Goal: Transaction & Acquisition: Purchase product/service

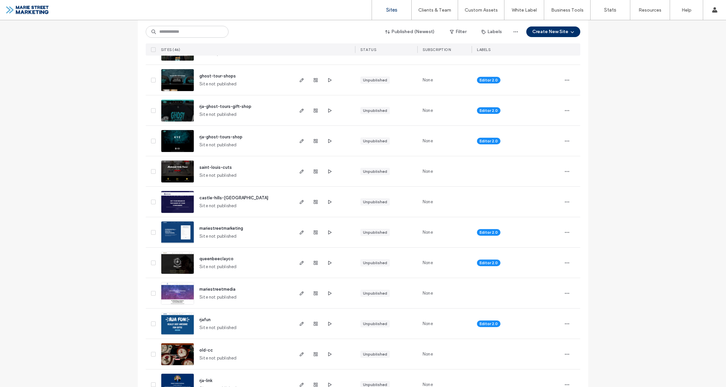
scroll to position [586, 0]
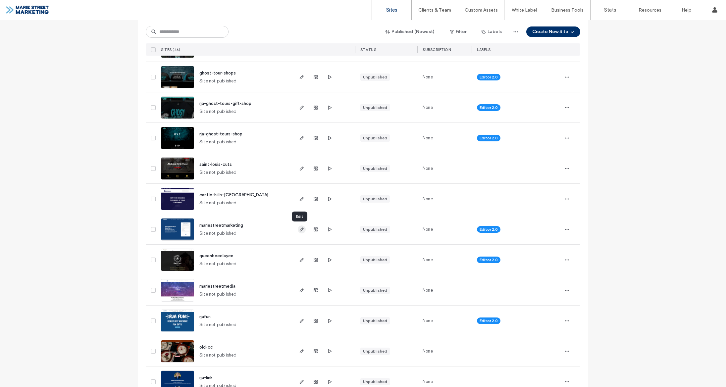
click at [302, 230] on span "button" at bounding box center [302, 230] width 8 height 8
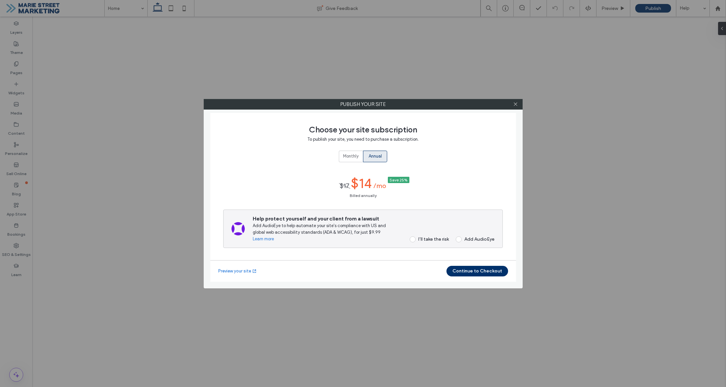
click at [413, 239] on span at bounding box center [413, 239] width 6 height 6
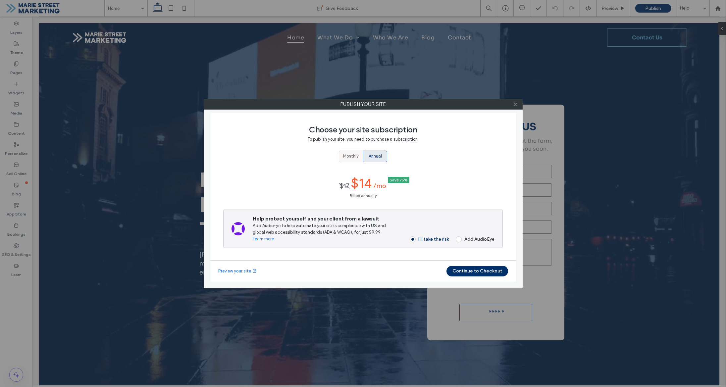
click at [353, 161] on div "Monthly" at bounding box center [351, 156] width 16 height 11
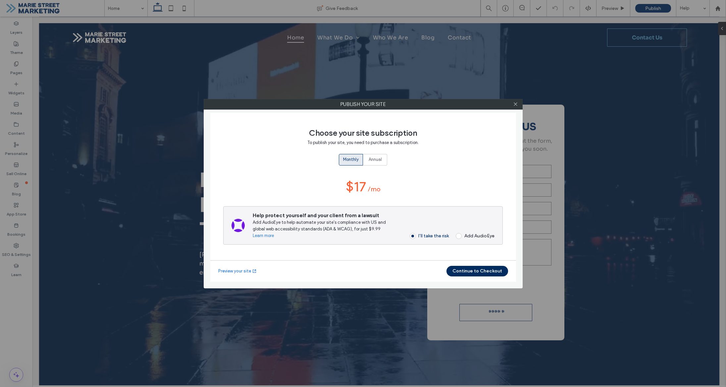
click at [470, 269] on button "Continue to Checkout" at bounding box center [477, 271] width 62 height 11
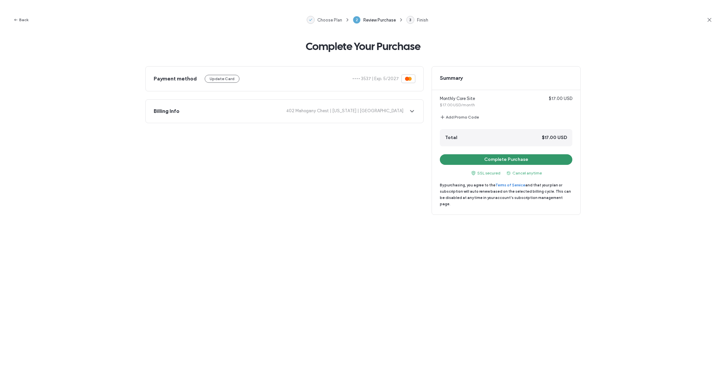
click at [520, 161] on button "Complete Purchase" at bounding box center [506, 159] width 132 height 11
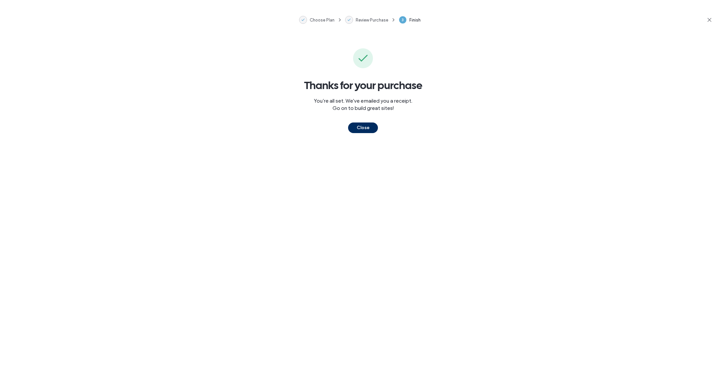
click at [365, 127] on button "Close" at bounding box center [363, 128] width 30 height 11
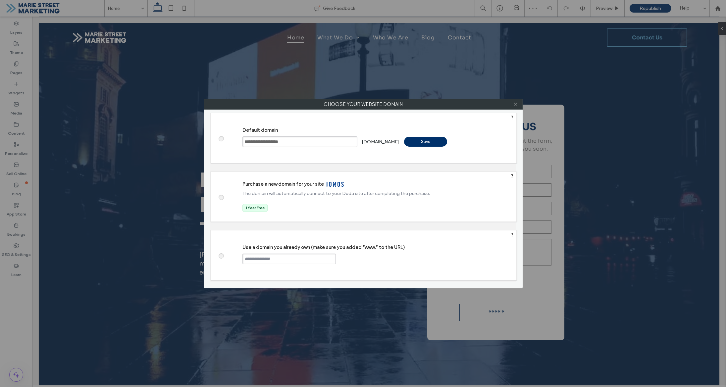
click at [221, 256] on span at bounding box center [221, 255] width 0 height 5
click at [258, 261] on input "text" at bounding box center [288, 259] width 93 height 11
type input "**********"
click at [348, 260] on div "Continue" at bounding box center [360, 259] width 43 height 10
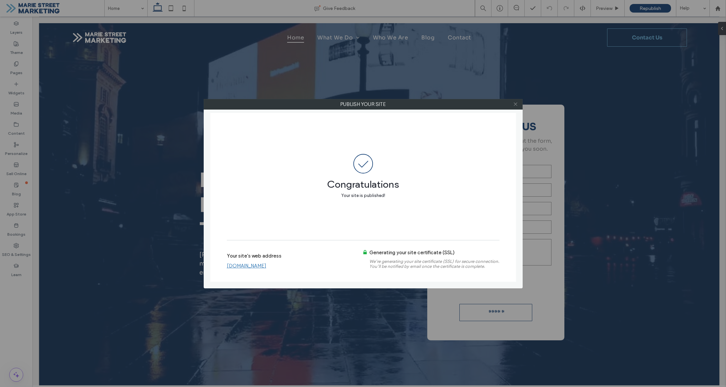
click at [515, 106] on icon at bounding box center [515, 104] width 5 height 5
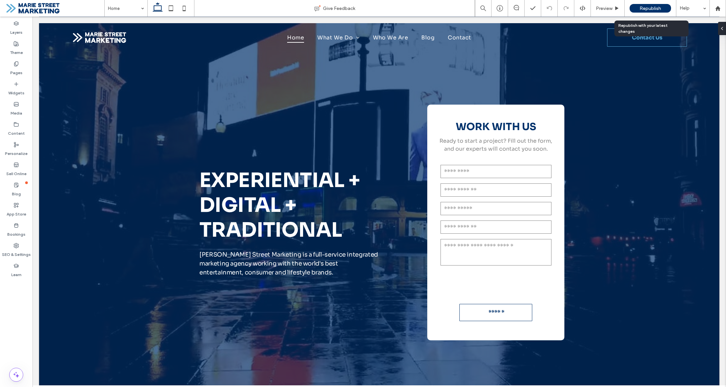
click at [660, 8] on span "Republish" at bounding box center [650, 9] width 22 height 6
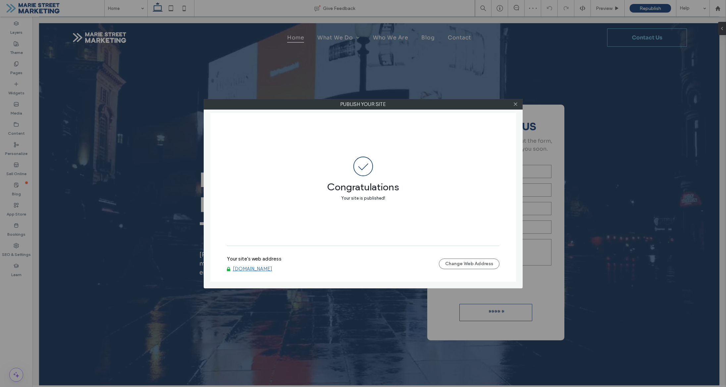
click at [272, 267] on link "[DOMAIN_NAME]" at bounding box center [252, 269] width 39 height 6
